Goal: Information Seeking & Learning: Understand process/instructions

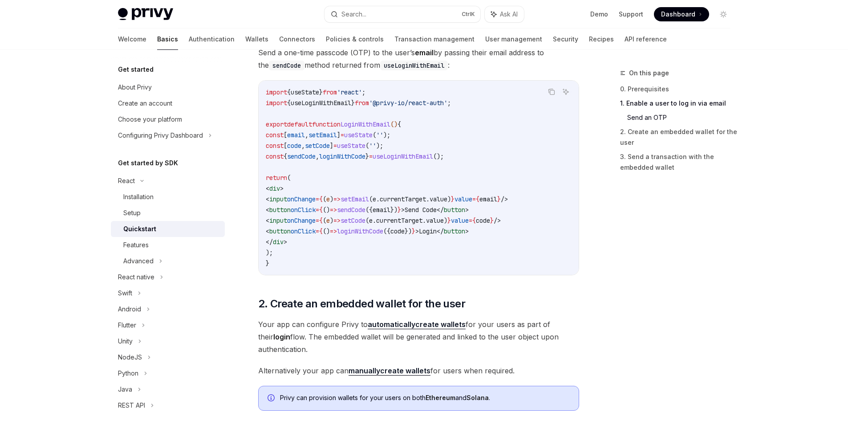
scroll to position [490, 0]
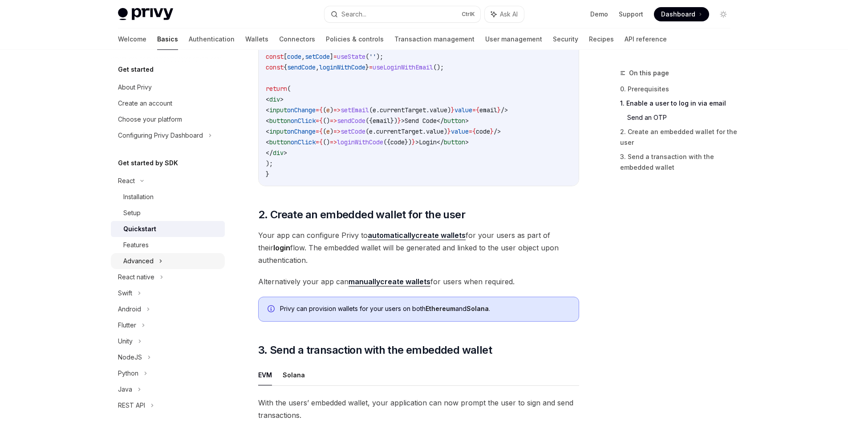
click at [151, 258] on div "Advanced" at bounding box center [138, 261] width 30 height 11
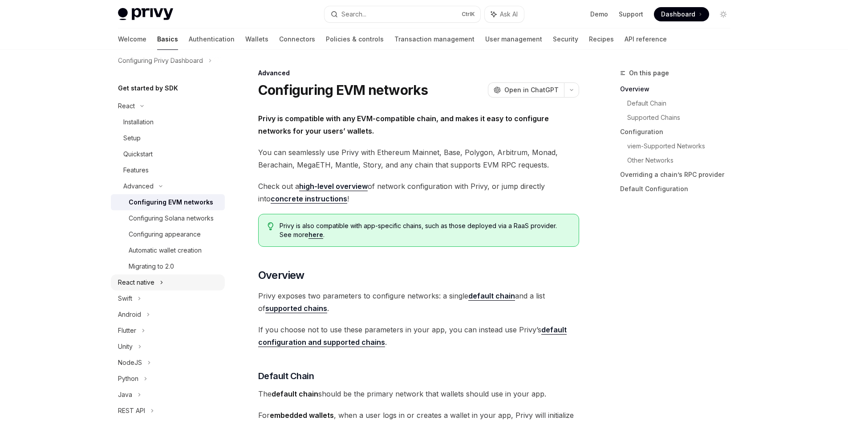
scroll to position [134, 0]
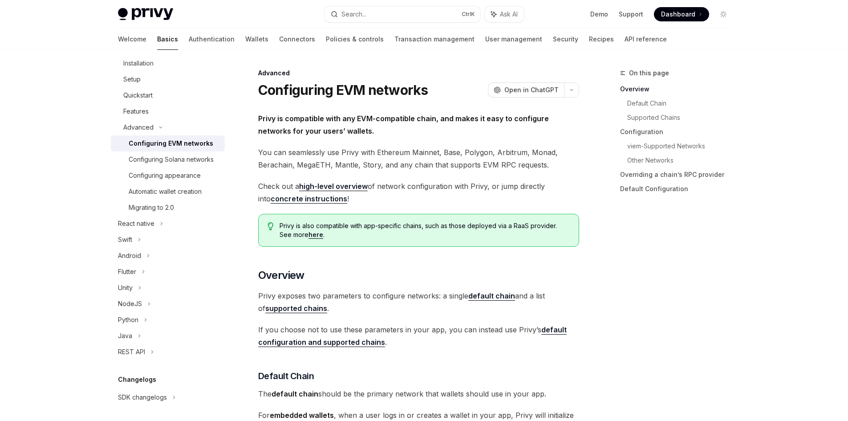
click at [177, 142] on div "Configuring EVM networks" at bounding box center [171, 143] width 85 height 11
click at [154, 183] on link "Configuring appearance" at bounding box center [168, 175] width 114 height 16
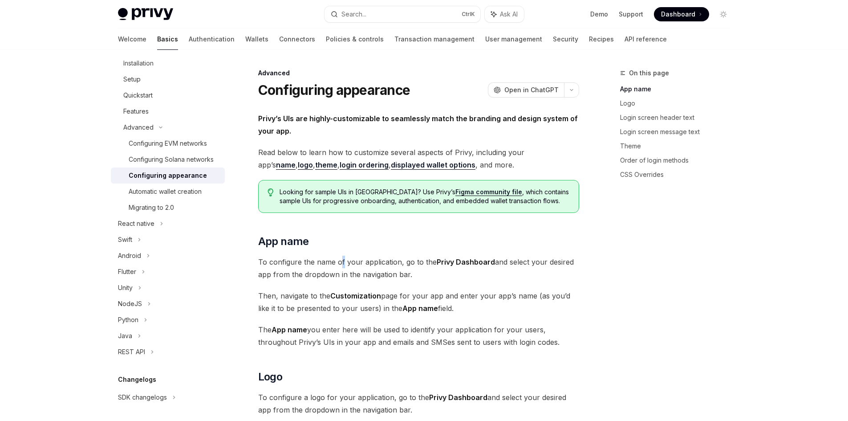
drag, startPoint x: 385, startPoint y: 251, endPoint x: 341, endPoint y: 252, distance: 43.2
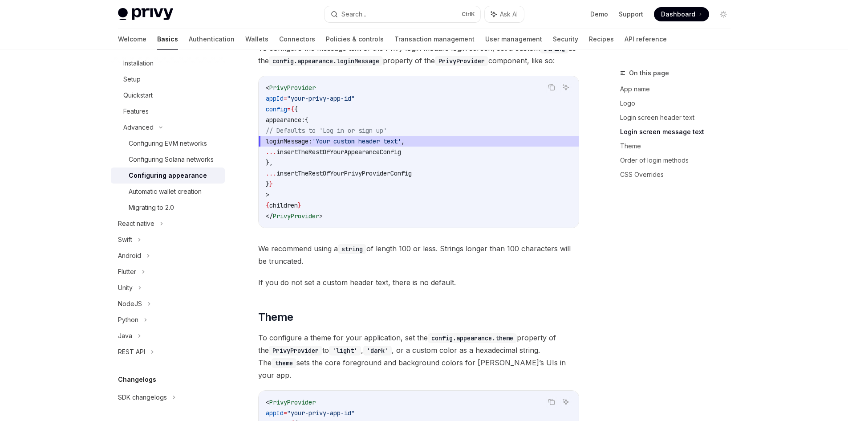
scroll to position [1202, 0]
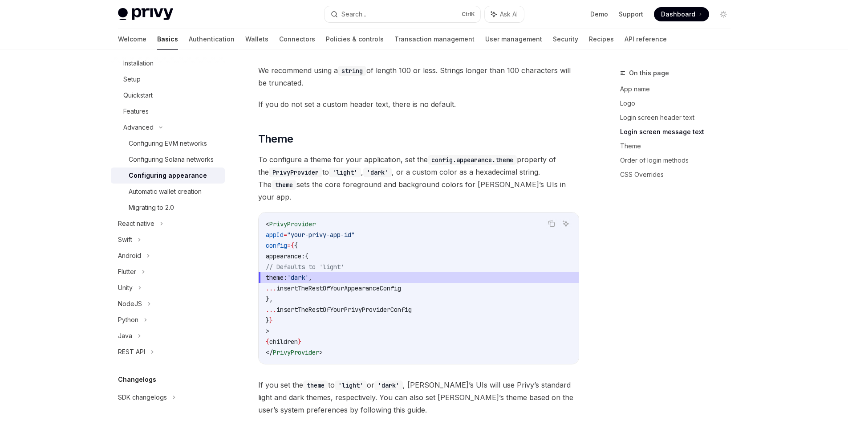
drag, startPoint x: 341, startPoint y: 252, endPoint x: 299, endPoint y: 155, distance: 105.4
click at [299, 155] on span "To configure a theme for your application, set the config.appearance.theme prop…" at bounding box center [418, 178] width 321 height 50
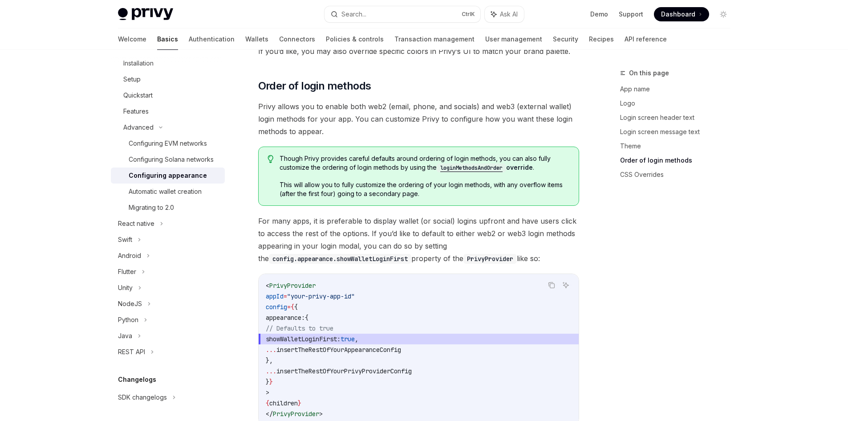
scroll to position [1870, 0]
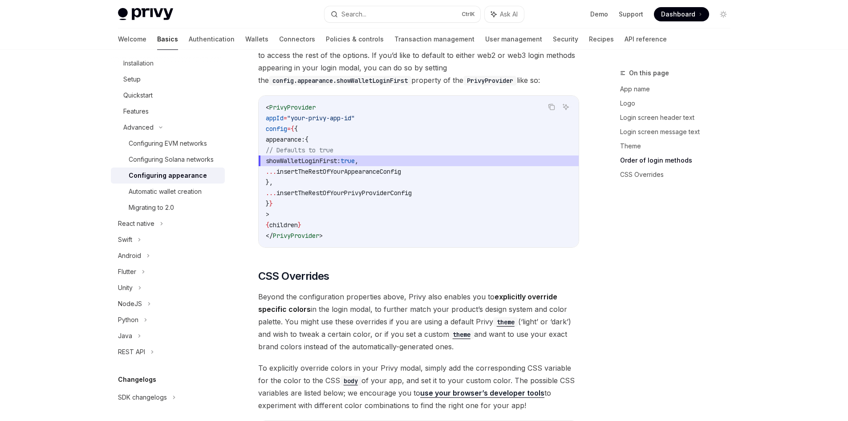
drag, startPoint x: 356, startPoint y: 260, endPoint x: 331, endPoint y: 270, distance: 26.5
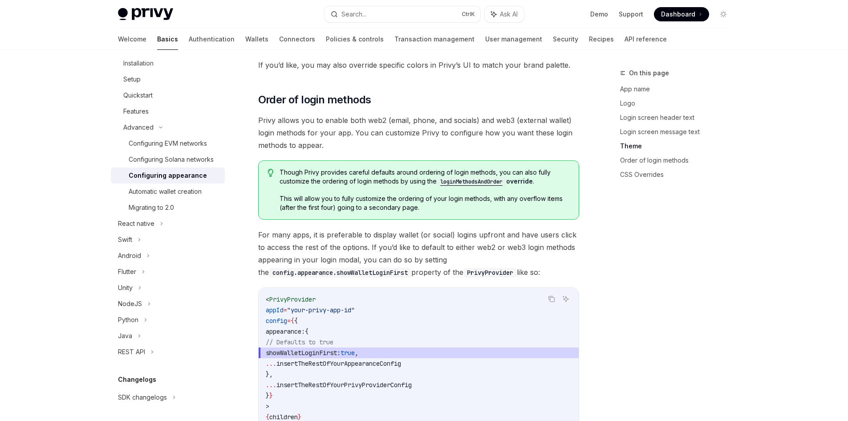
scroll to position [1658, 0]
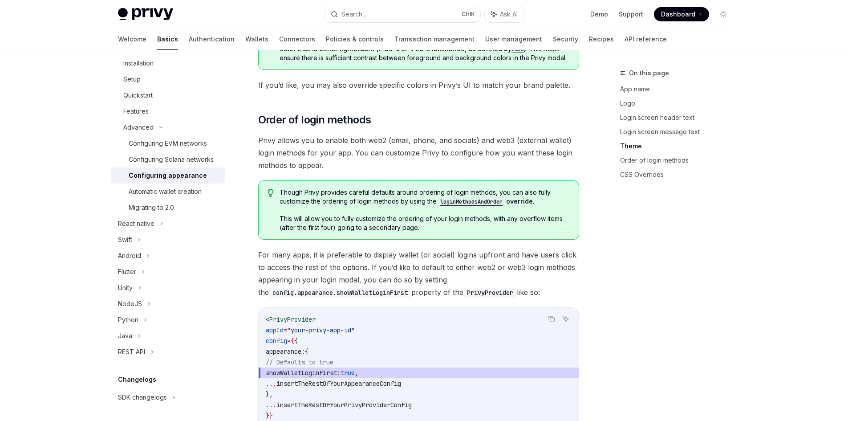
drag, startPoint x: 344, startPoint y: 268, endPoint x: 318, endPoint y: 258, distance: 28.0
click at [318, 258] on span "For many apps, it is preferable to display wallet (or social) logins upfront an…" at bounding box center [418, 273] width 321 height 50
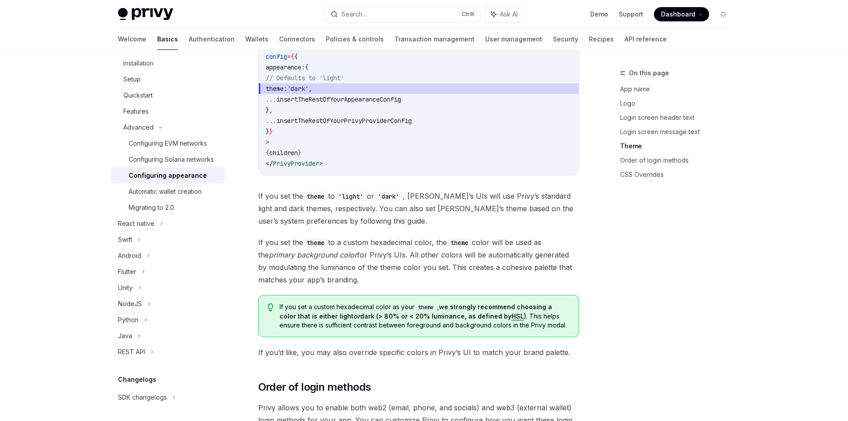
scroll to position [1346, 0]
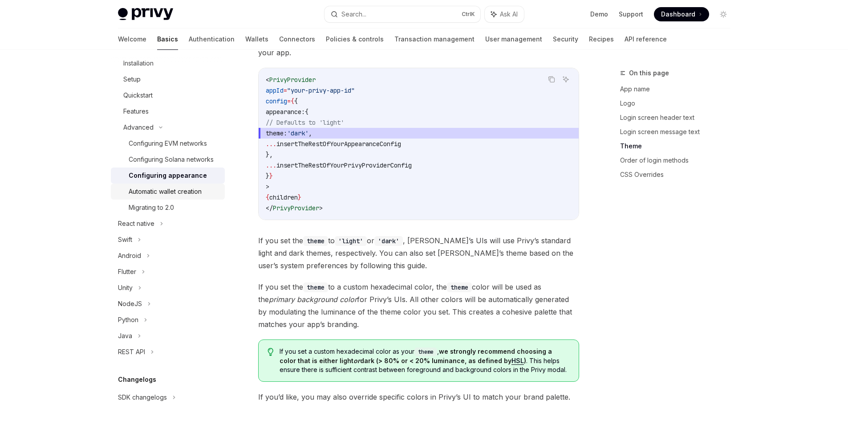
click at [140, 197] on div "Automatic wallet creation" at bounding box center [165, 191] width 73 height 11
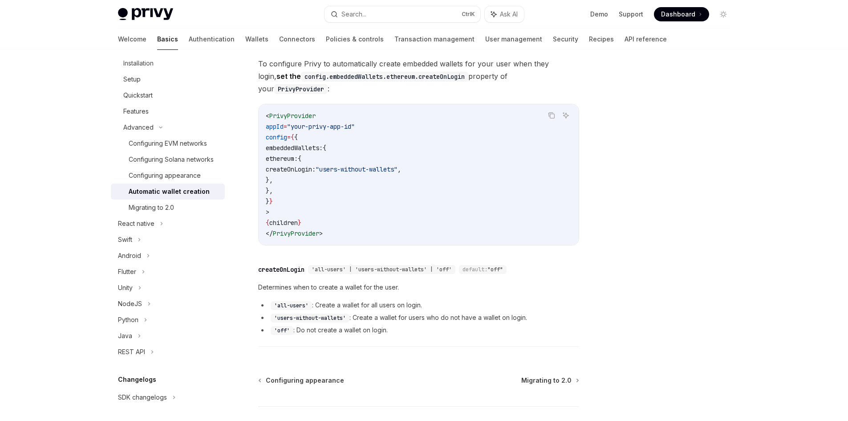
scroll to position [223, 0]
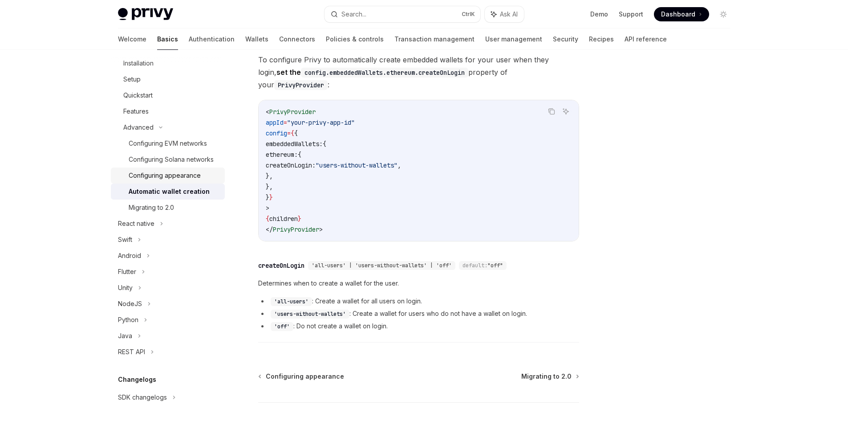
click at [176, 181] on div "Configuring appearance" at bounding box center [165, 175] width 72 height 11
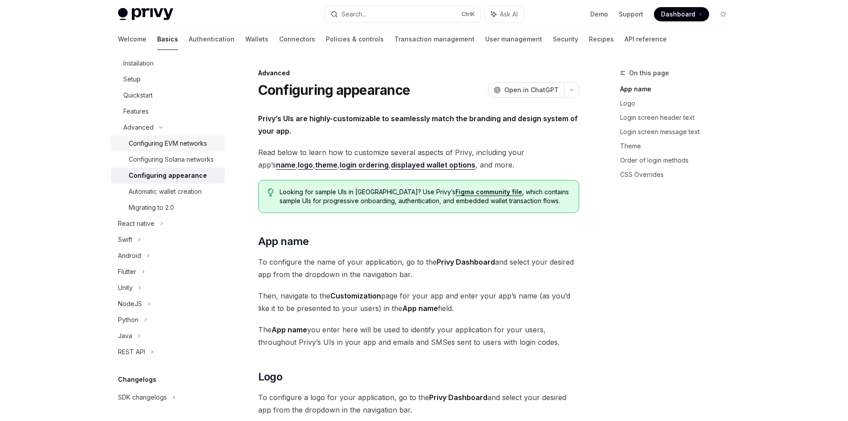
click at [168, 142] on div "Configuring EVM networks" at bounding box center [168, 143] width 78 height 11
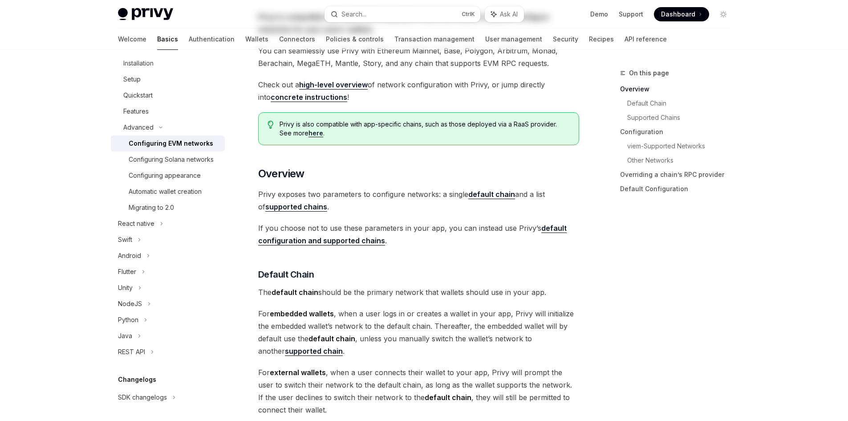
scroll to position [267, 0]
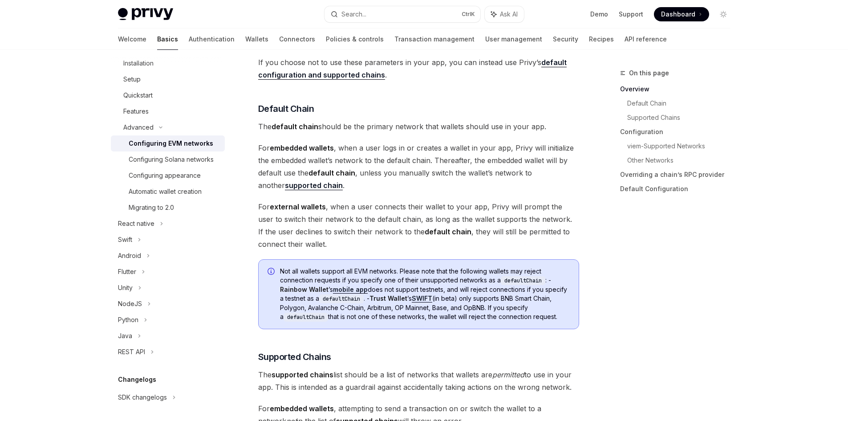
drag, startPoint x: 394, startPoint y: 204, endPoint x: 327, endPoint y: 209, distance: 66.5
click at [327, 209] on span "For external wallets , when a user connects their wallet to your app, Privy wil…" at bounding box center [418, 225] width 321 height 50
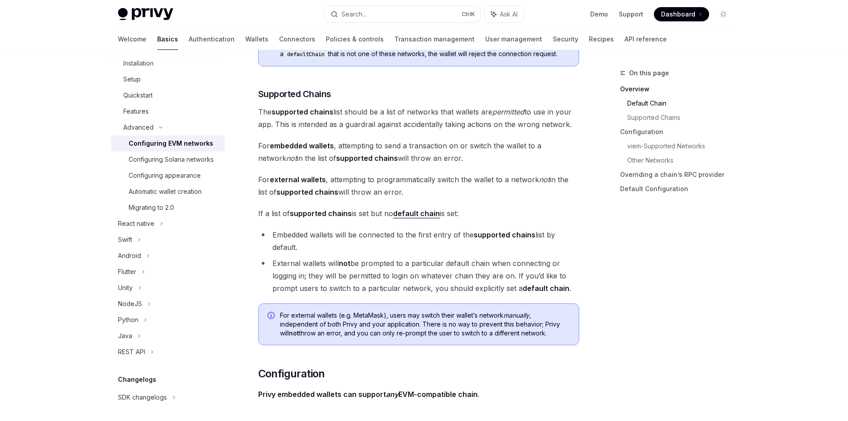
scroll to position [534, 0]
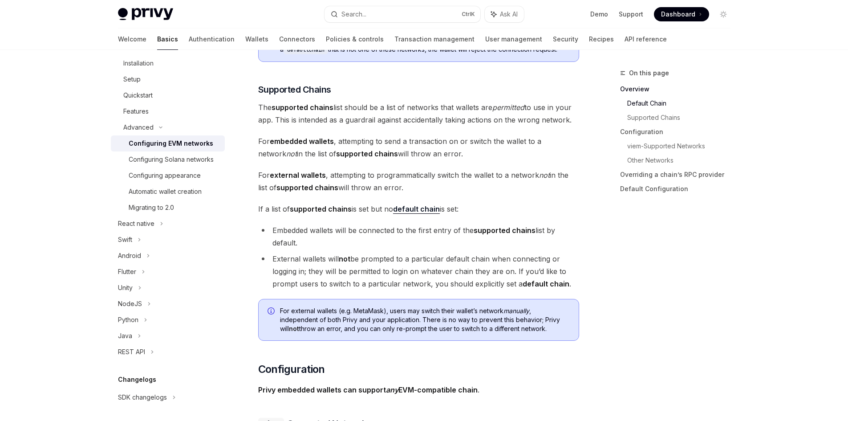
drag, startPoint x: 327, startPoint y: 205, endPoint x: 305, endPoint y: 196, distance: 23.0
drag, startPoint x: 304, startPoint y: 191, endPoint x: 596, endPoint y: 260, distance: 299.4
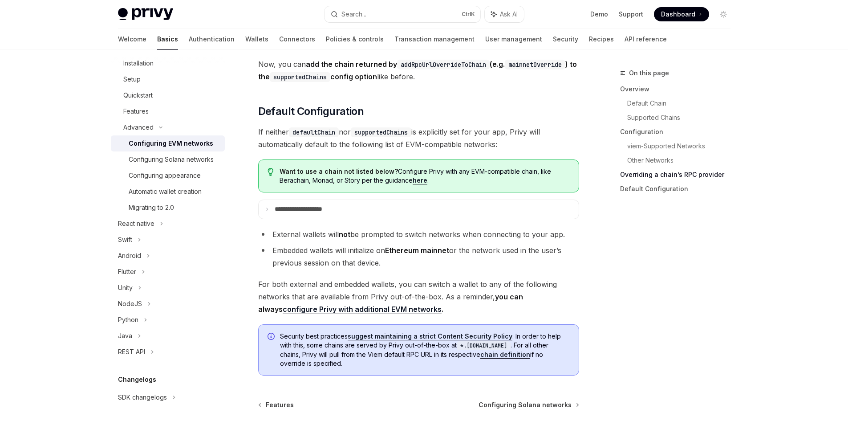
scroll to position [2181, 0]
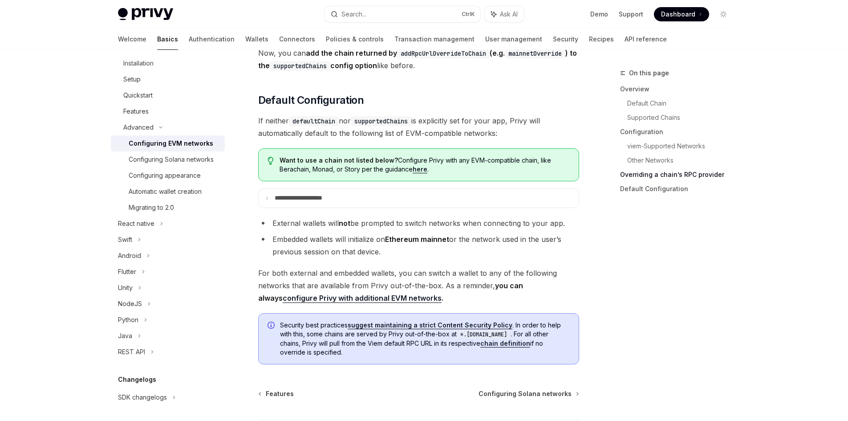
drag, startPoint x: 553, startPoint y: 247, endPoint x: 438, endPoint y: 234, distance: 115.6
click at [438, 229] on li "External wallets will not be prompted to switch networks when connecting to you…" at bounding box center [418, 223] width 321 height 12
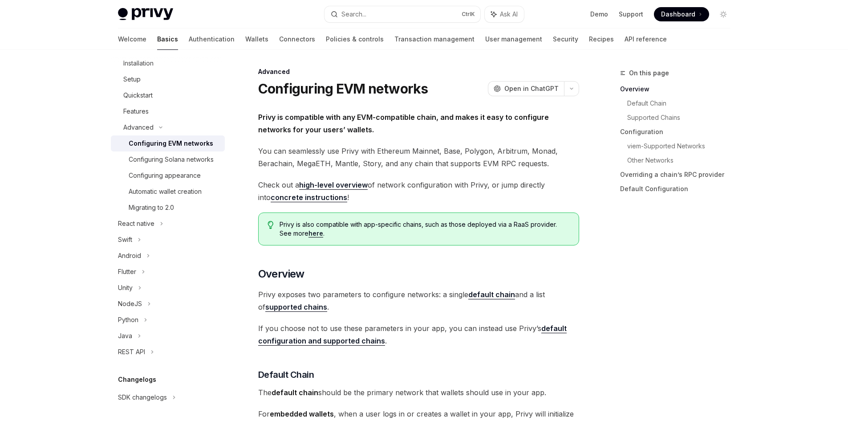
scroll to position [0, 0]
click at [245, 43] on link "Wallets" at bounding box center [256, 38] width 23 height 21
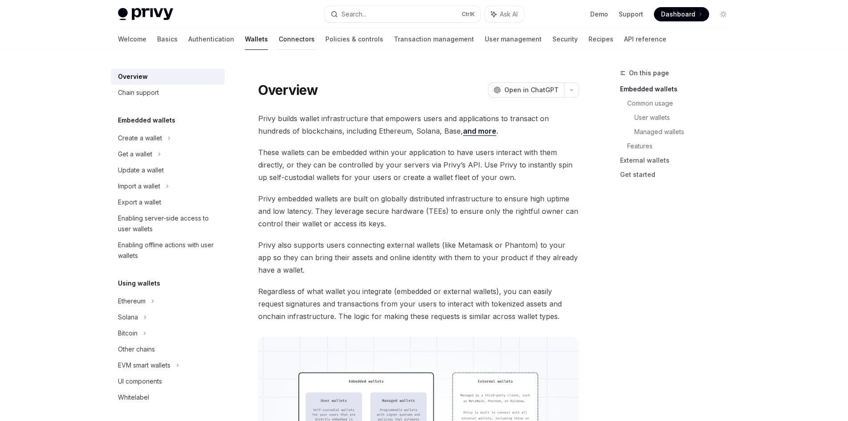
click at [279, 41] on link "Connectors" at bounding box center [297, 38] width 36 height 21
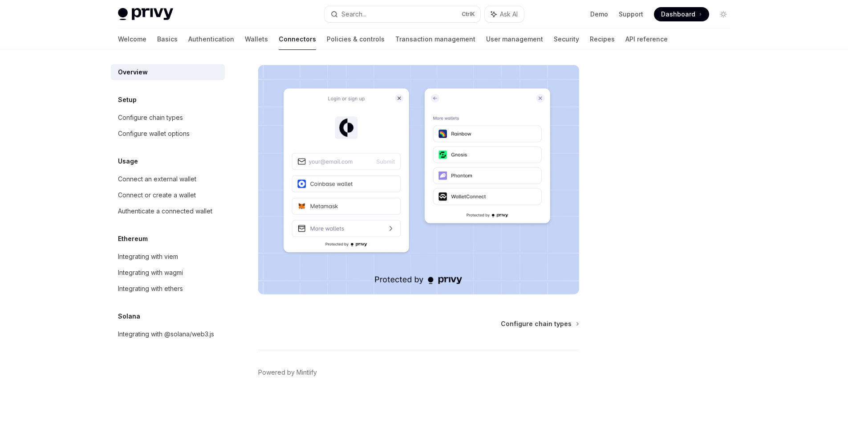
scroll to position [150, 0]
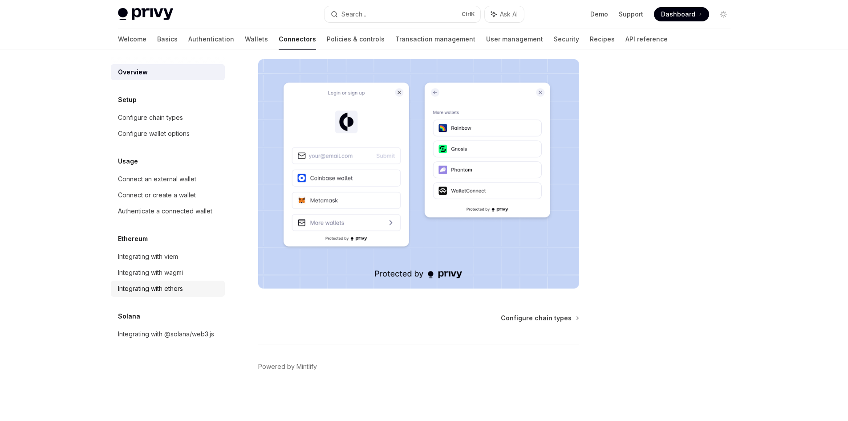
click at [179, 293] on div "Integrating with ethers" at bounding box center [150, 288] width 65 height 11
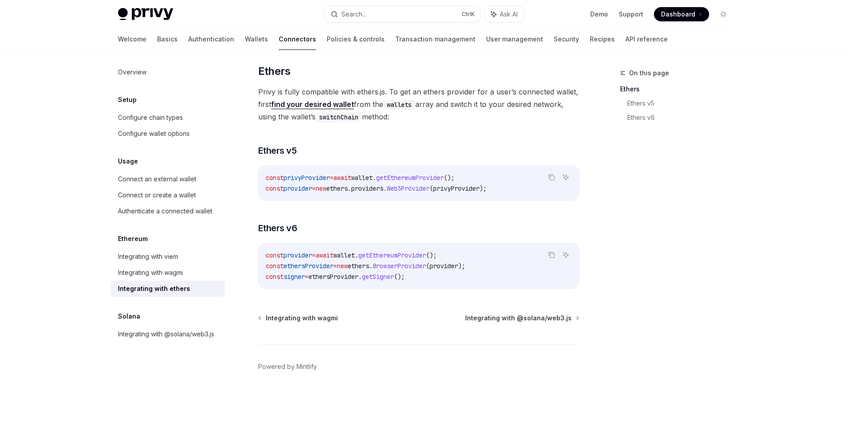
click at [396, 236] on div "​ Ethers Privy is fully compatible with ethers.js. To get an ethers provider fo…" at bounding box center [418, 176] width 321 height 224
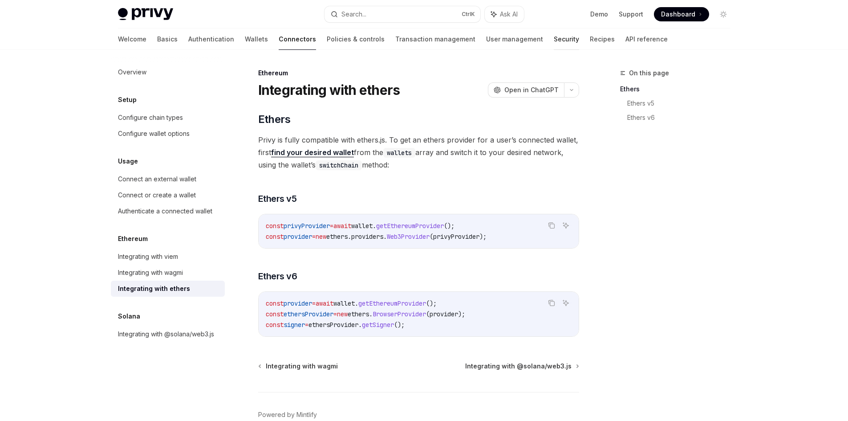
click at [554, 43] on link "Security" at bounding box center [566, 38] width 25 height 21
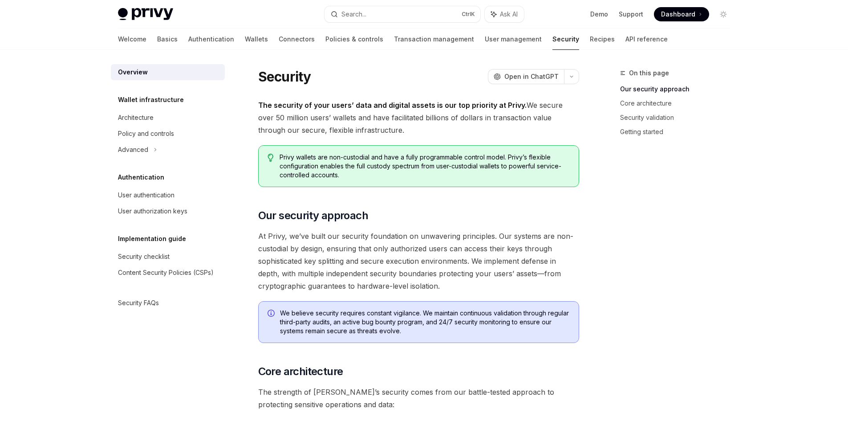
click at [552, 43] on link "Security" at bounding box center [565, 38] width 27 height 21
click at [590, 40] on link "Recipes" at bounding box center [602, 38] width 25 height 21
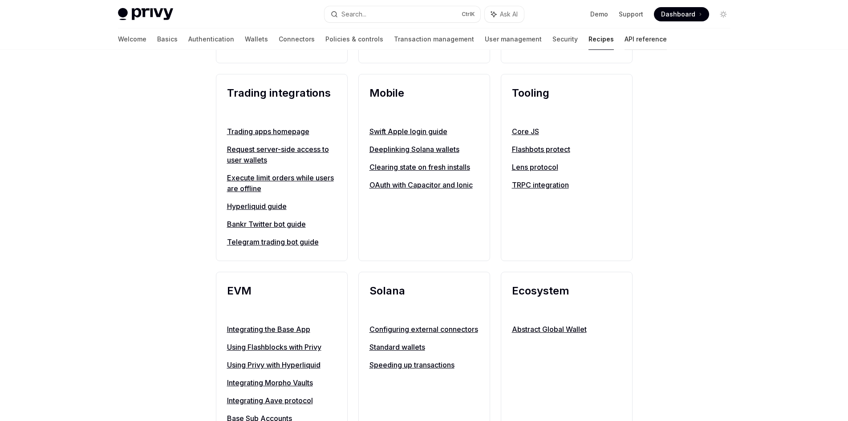
scroll to position [742, 0]
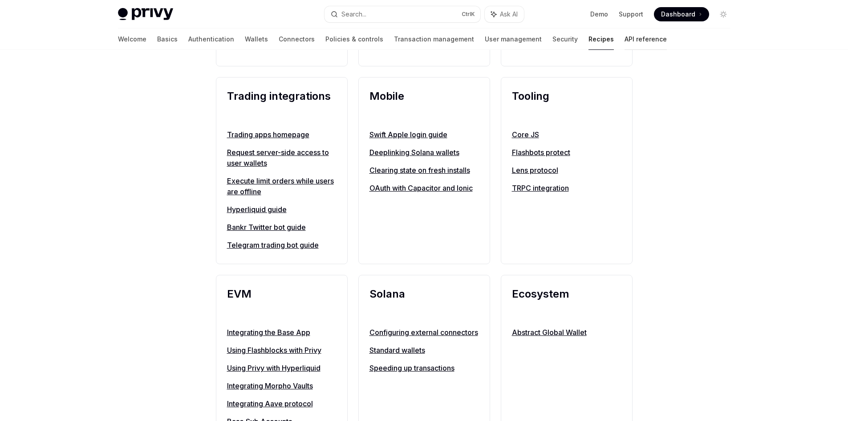
click at [625, 42] on link "API reference" at bounding box center [646, 38] width 42 height 21
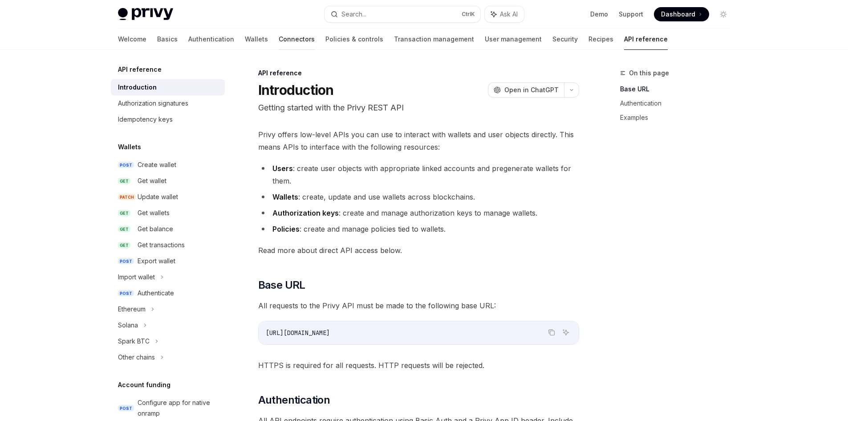
click at [279, 38] on link "Connectors" at bounding box center [297, 38] width 36 height 21
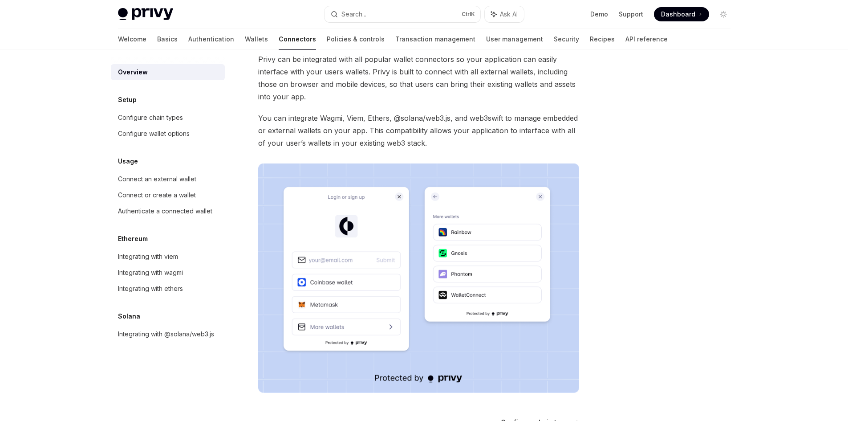
scroll to position [150, 0]
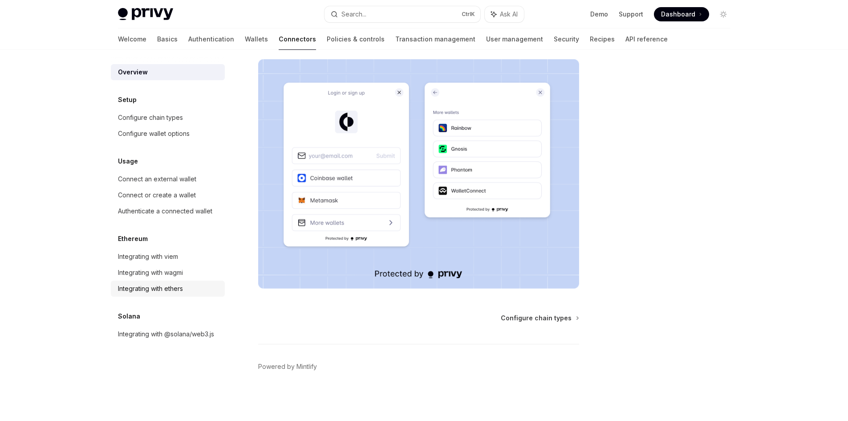
click at [175, 292] on div "Integrating with ethers" at bounding box center [150, 288] width 65 height 11
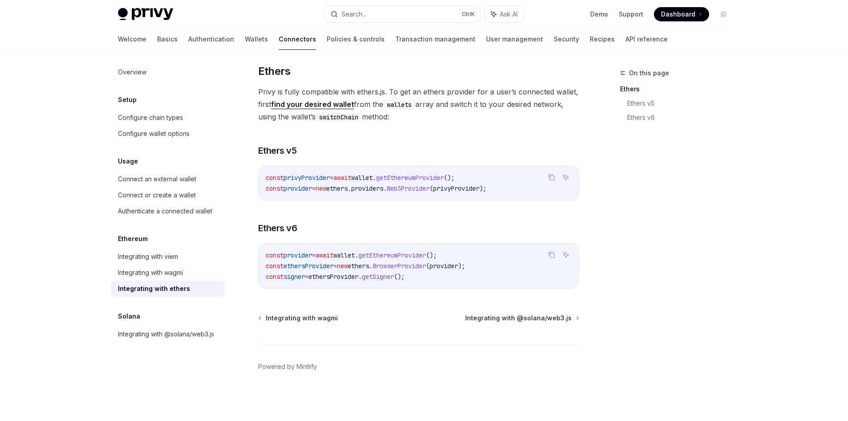
scroll to position [48, 0]
click at [427, 205] on div "​ Ethers Privy is fully compatible with ethers.js. To get an ethers provider fo…" at bounding box center [418, 176] width 321 height 224
click at [358, 146] on h3 "​ Ethers v5" at bounding box center [418, 150] width 321 height 12
click at [331, 106] on link "find your desired wallet" at bounding box center [312, 104] width 83 height 9
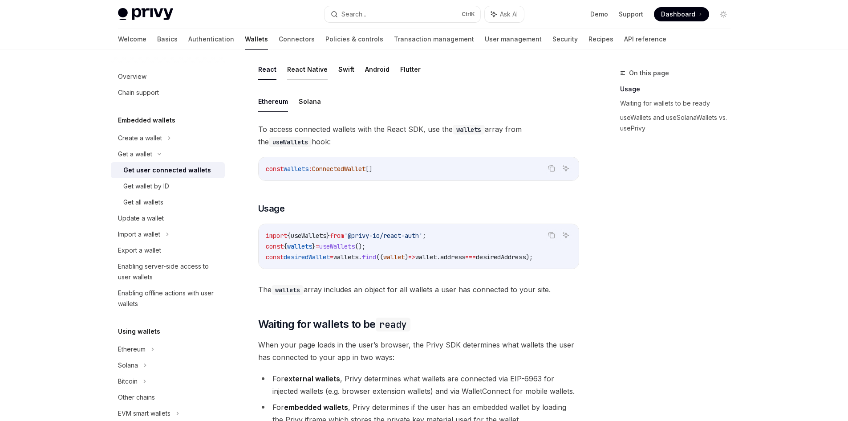
scroll to position [226, 0]
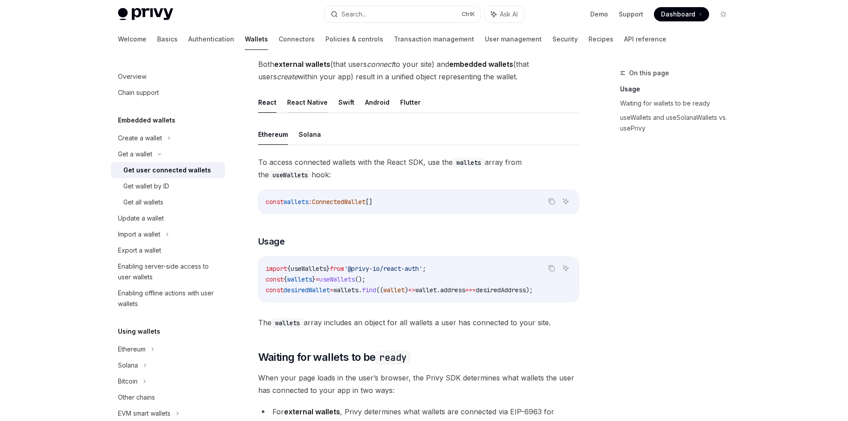
click at [308, 104] on button "React Native" at bounding box center [307, 102] width 41 height 21
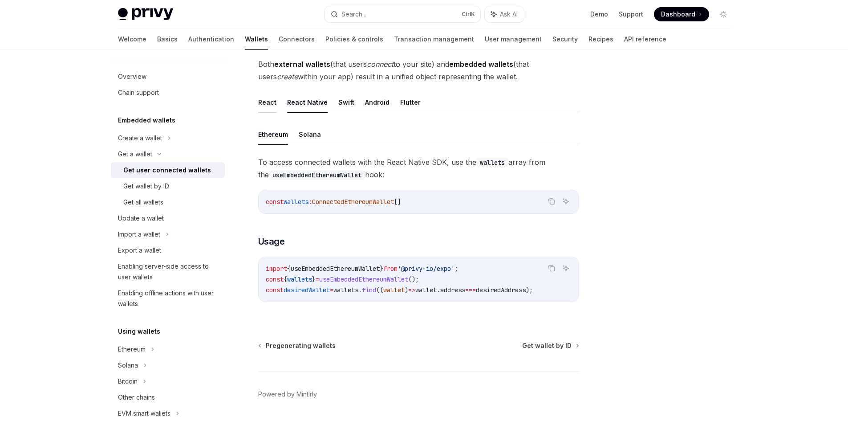
click at [263, 101] on button "React" at bounding box center [267, 102] width 18 height 21
type textarea "*"
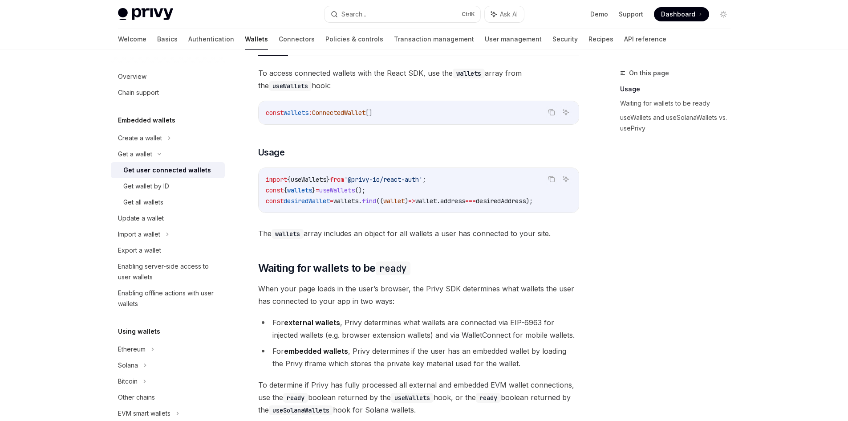
scroll to position [404, 0]
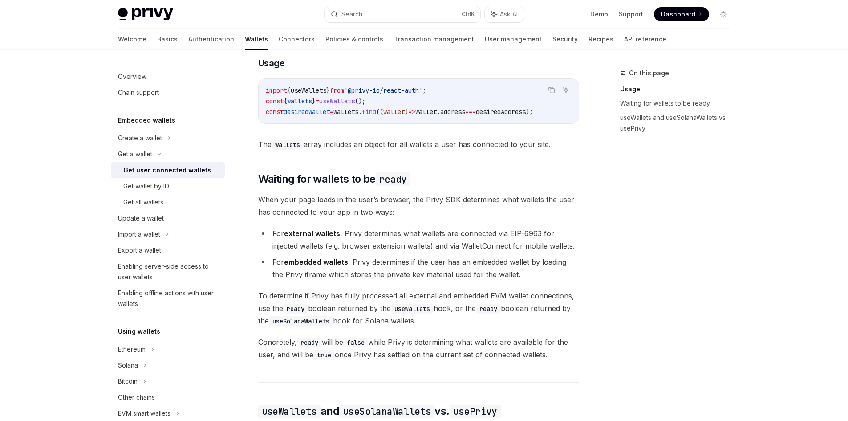
drag, startPoint x: 385, startPoint y: 292, endPoint x: 330, endPoint y: 296, distance: 55.4
click at [330, 296] on span "To determine if Privy has fully processed all external and embedded EVM wallet …" at bounding box center [418, 307] width 321 height 37
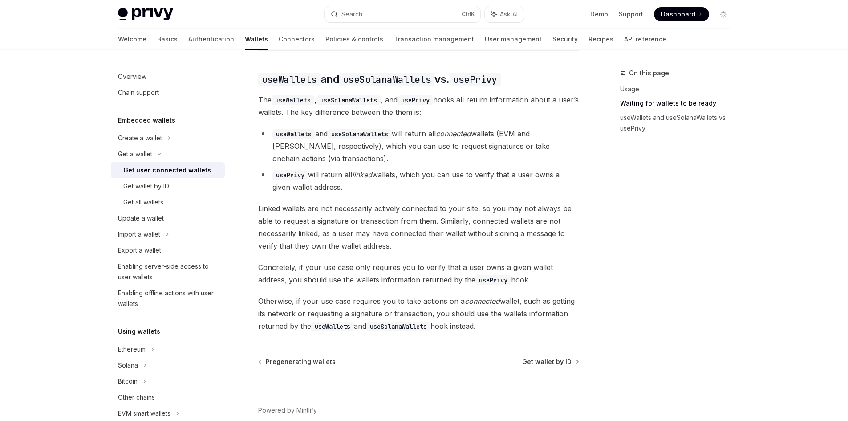
scroll to position [694, 0]
